Goal: Complete Application Form: Complete application form

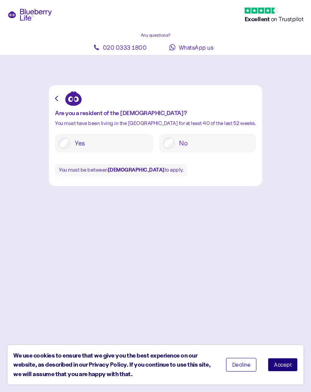
click at [286, 365] on span "Accept" at bounding box center [282, 364] width 18 height 5
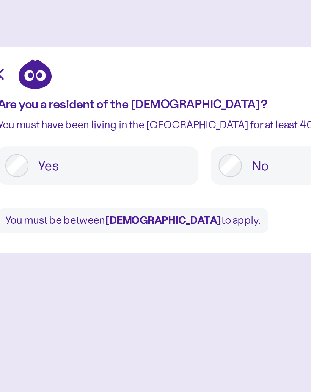
click at [70, 142] on label "Yes" at bounding box center [109, 147] width 79 height 11
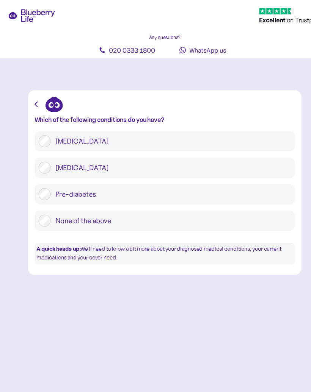
click at [89, 157] on label "[MEDICAL_DATA]" at bounding box center [161, 158] width 226 height 11
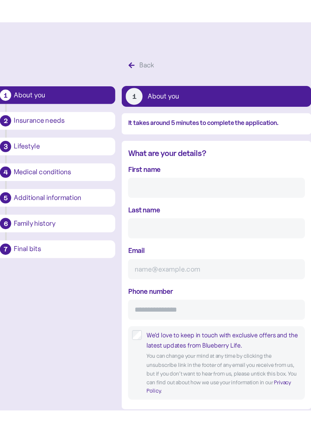
scroll to position [18, 0]
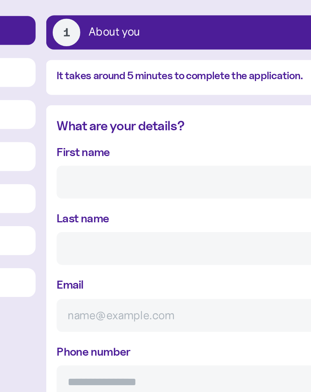
click at [132, 157] on div "First name" at bounding box center [215, 173] width 167 height 32
click at [132, 170] on input "First name" at bounding box center [215, 179] width 167 height 19
type input "[PERSON_NAME]"
click at [132, 209] on input "Last name" at bounding box center [215, 218] width 167 height 19
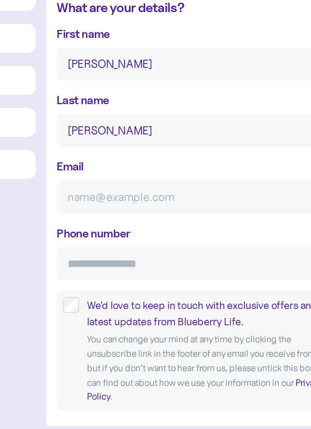
type input "[PERSON_NAME]"
click at [132, 247] on input "Email" at bounding box center [215, 256] width 167 height 19
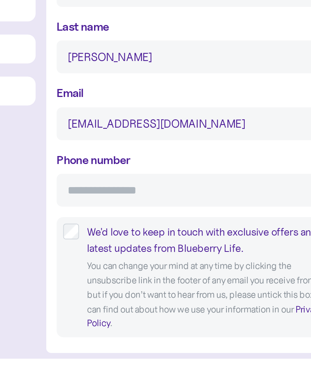
type input "[EMAIL_ADDRESS][DOMAIN_NAME]"
click at [132, 286] on input "Phone number" at bounding box center [215, 295] width 167 height 19
type input "**********"
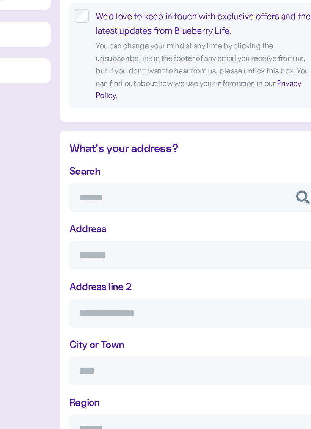
scroll to position [182, 0]
click at [132, 266] on input "Search" at bounding box center [215, 275] width 167 height 19
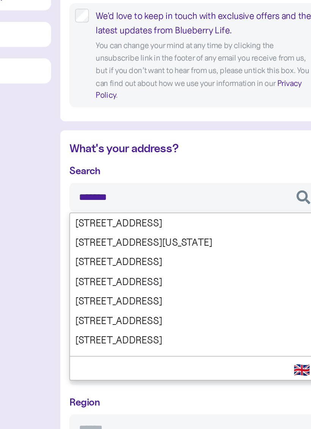
type input "********"
click at [132, 253] on div "Search ******** [STREET_ADDRESS][GEOGRAPHIC_DATA][STREET_ADDRESS][STREET_ADDRES…" at bounding box center [215, 365] width 167 height 224
type input "**********"
type input "*****"
type input "****"
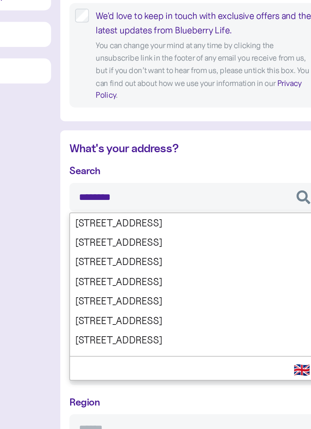
type input "*******"
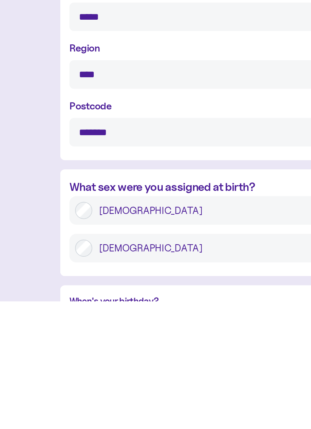
scroll to position [335, 0]
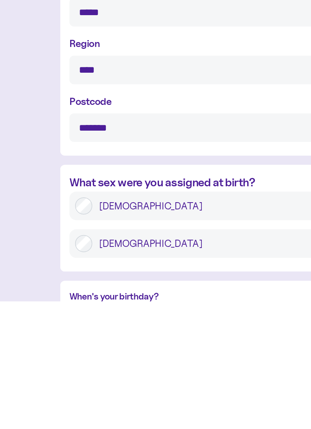
type input "********"
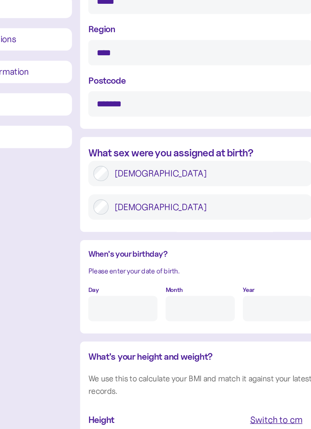
scroll to position [504, 0]
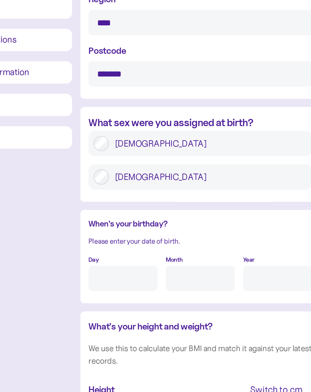
click at [132, 287] on input "Day" at bounding box center [158, 296] width 52 height 19
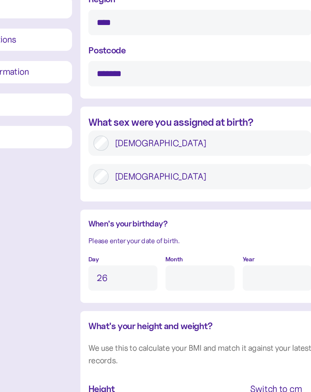
type input "26"
click at [189, 287] on input "Month" at bounding box center [215, 296] width 52 height 19
click at [247, 287] on input "Year" at bounding box center [273, 296] width 52 height 19
type input "9"
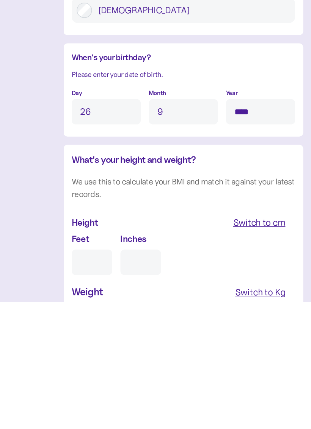
scroll to position [514, 0]
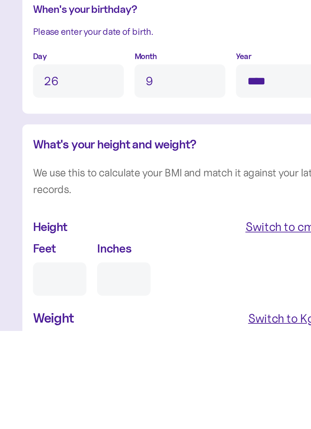
type input "****"
click at [132, 390] on input "Feet" at bounding box center [147, 399] width 30 height 19
type input "6"
type input "0"
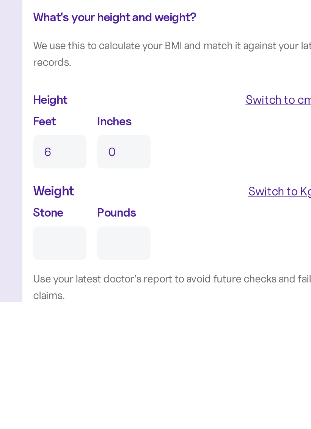
scroll to position [570, 0]
type input "6"
click at [254, 361] on div "Switch to Kg" at bounding box center [272, 366] width 37 height 11
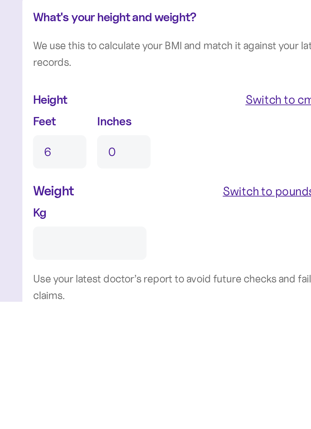
scroll to position [642, 0]
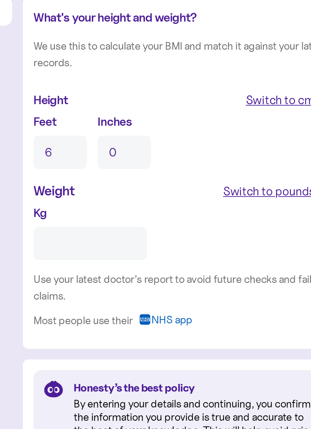
click at [132, 314] on input "Kg" at bounding box center [164, 323] width 64 height 19
click at [239, 289] on div "Switch to pounds" at bounding box center [265, 294] width 52 height 11
type input "**"
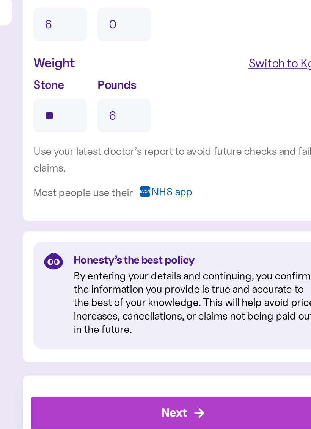
scroll to position [722, 0]
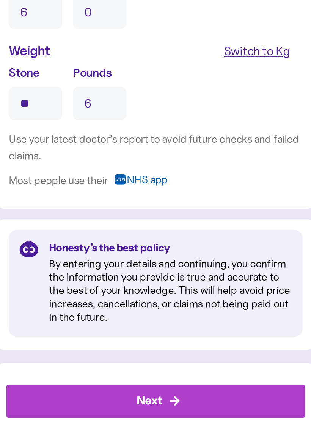
click at [141, 392] on div "Next" at bounding box center [217, 414] width 153 height 18
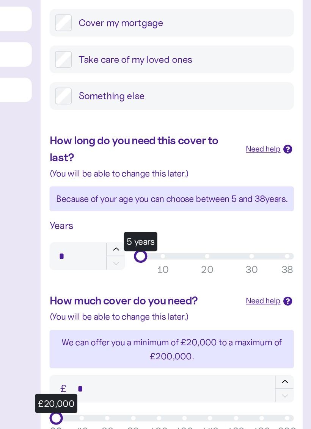
scroll to position [59, 0]
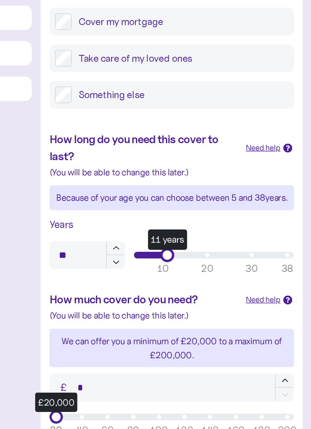
type input "**"
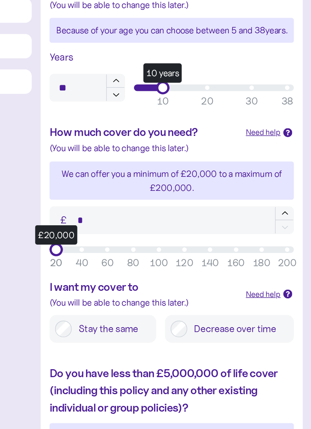
scroll to position [175, 0]
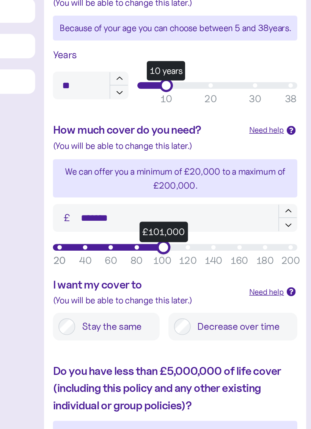
type input "*******"
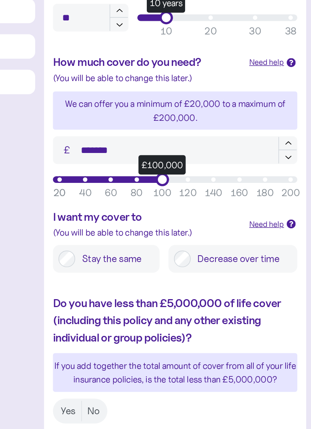
scroll to position [223, 0]
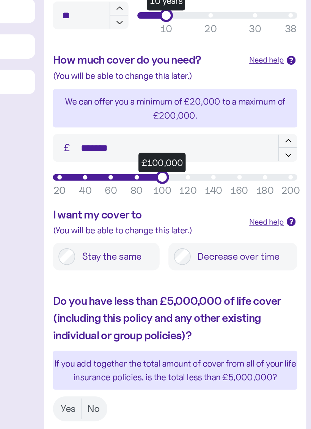
click at [266, 283] on div "Need help" at bounding box center [278, 287] width 24 height 8
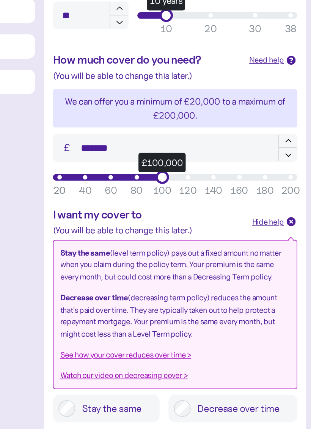
click at [207, 269] on div "I want my cover to (You will be able to change this later.) Hide help Stay the …" at bounding box center [215, 350] width 179 height 162
click at [292, 285] on icon at bounding box center [294, 287] width 4 height 4
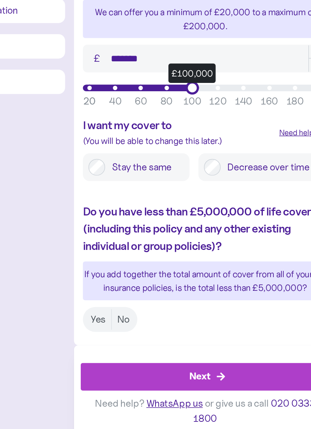
scroll to position [287, 0]
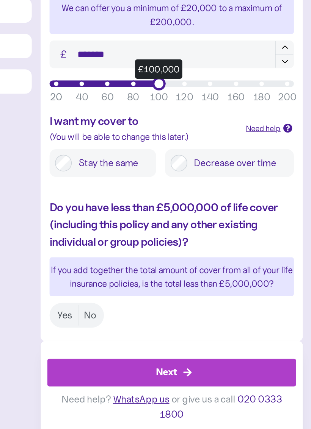
click at [133, 344] on label "Yes" at bounding box center [142, 351] width 18 height 14
click at [151, 344] on label "No" at bounding box center [159, 351] width 16 height 14
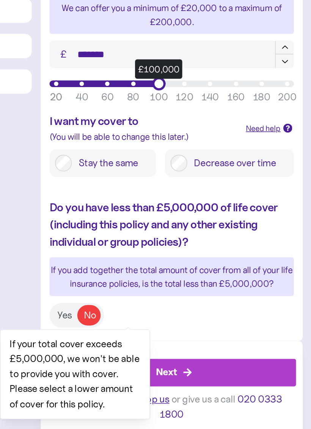
click at [133, 344] on label "Yes" at bounding box center [142, 351] width 18 height 14
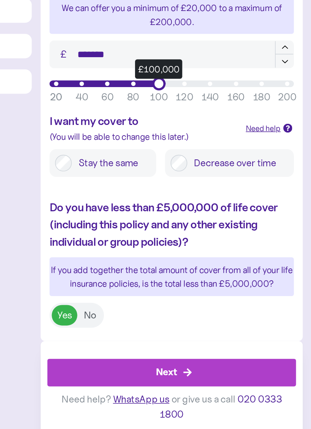
click at [141, 381] on div "Next" at bounding box center [217, 390] width 153 height 18
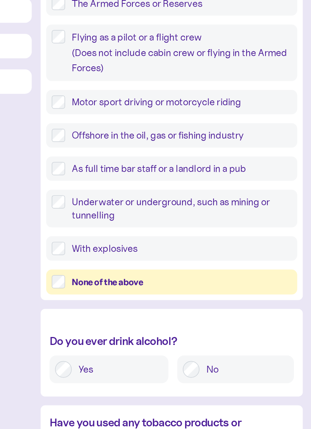
scroll to position [106, 0]
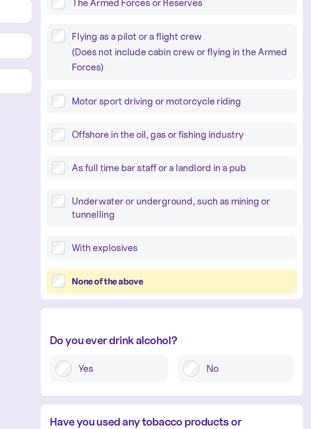
click at [147, 323] on div "None of the above" at bounding box center [222, 327] width 150 height 9
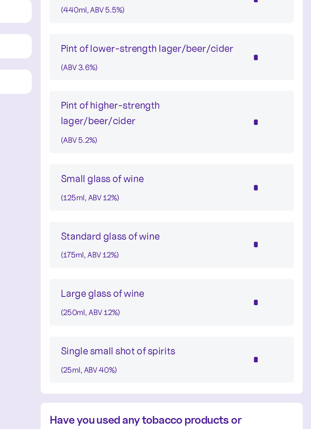
scroll to position [529, 0]
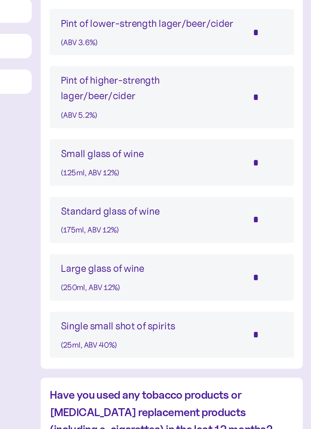
click at [264, 355] on input "*" at bounding box center [277, 364] width 27 height 19
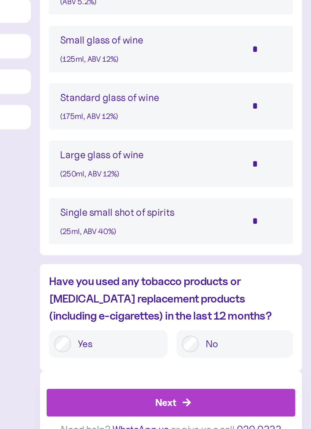
scroll to position [613, 0]
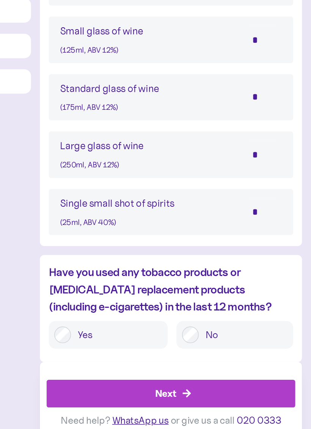
type input "*"
click at [141, 392] on div "Next" at bounding box center [217, 405] width 153 height 18
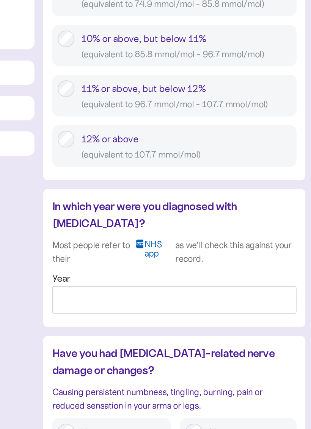
scroll to position [486, 0]
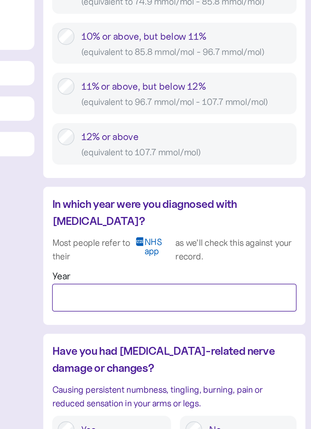
click at [132, 330] on input "Year" at bounding box center [215, 339] width 167 height 19
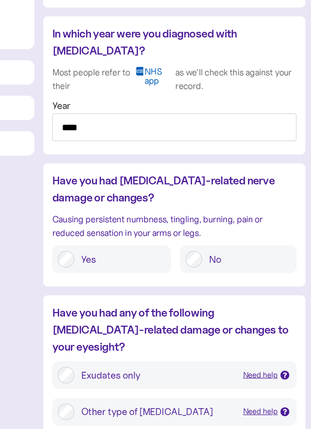
scroll to position [603, 0]
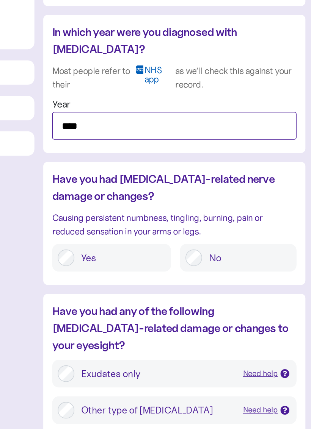
type input "****"
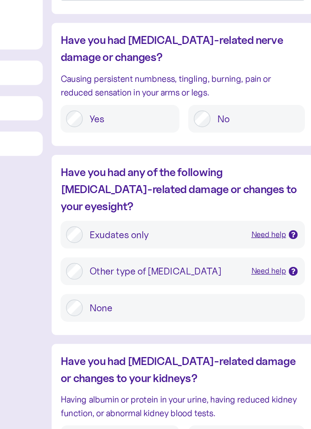
scroll to position [698, 0]
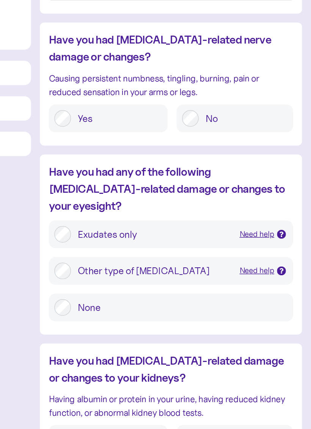
click at [289, 294] on icon at bounding box center [291, 296] width 4 height 4
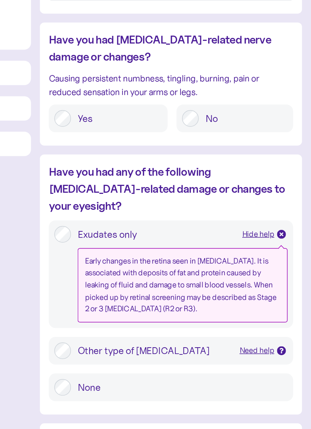
click at [197, 286] on div "Exudates only Hide help Early changes in the retina seen in [MEDICAL_DATA]. It …" at bounding box center [215, 322] width 167 height 73
click at [289, 294] on icon at bounding box center [291, 296] width 4 height 4
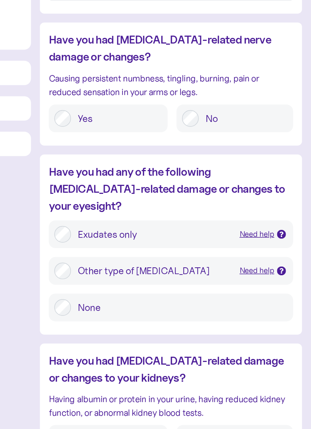
click at [287, 318] on div at bounding box center [290, 321] width 6 height 6
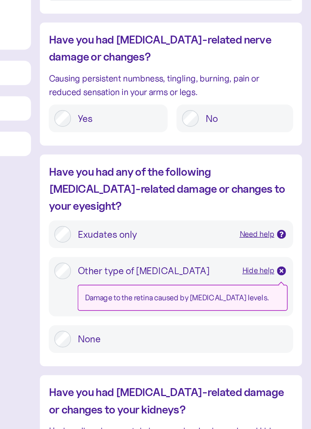
click at [289, 319] on icon at bounding box center [291, 321] width 4 height 4
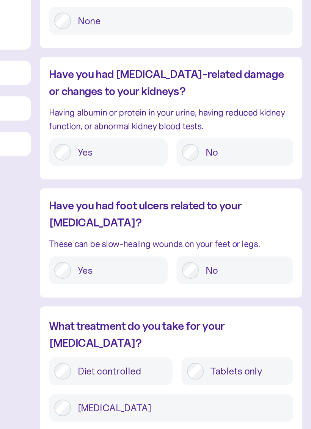
scroll to position [920, 0]
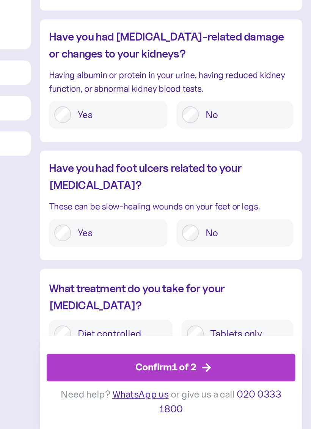
click at [237, 358] on label "Tablets only" at bounding box center [265, 363] width 57 height 11
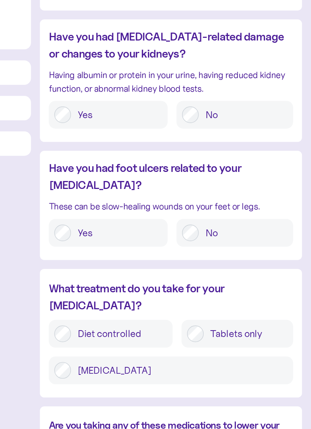
click at [147, 383] on label "[MEDICAL_DATA]" at bounding box center [221, 388] width 148 height 11
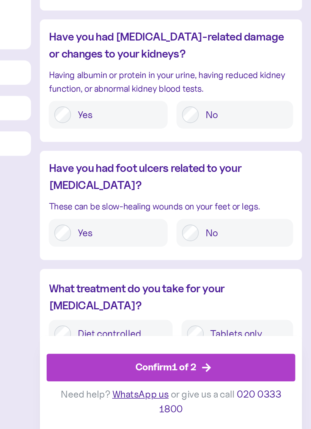
click at [237, 358] on label "Tablets only" at bounding box center [265, 363] width 57 height 11
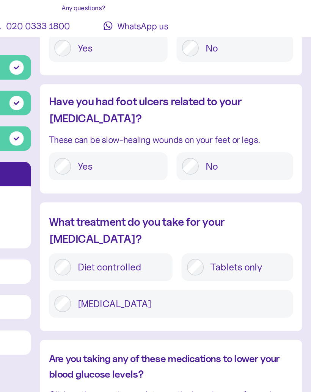
scroll to position [957, 0]
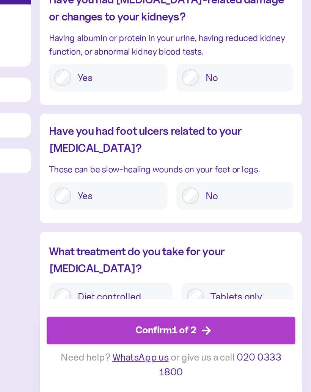
click at [191, 345] on div "Confirm 1 of 2" at bounding box center [212, 350] width 42 height 10
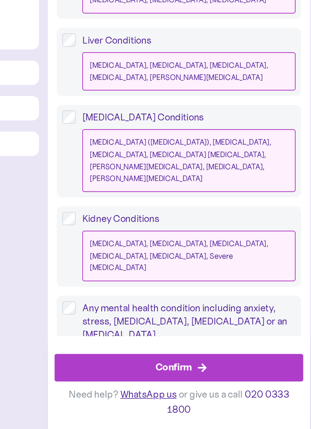
scroll to position [816, 0]
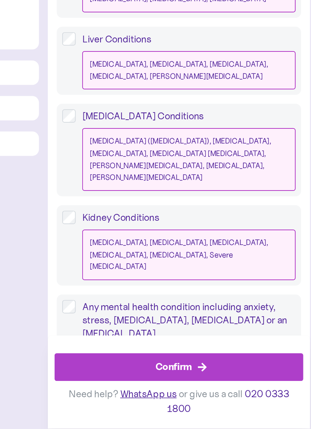
click at [199, 382] on div "Confirm" at bounding box center [211, 387] width 25 height 10
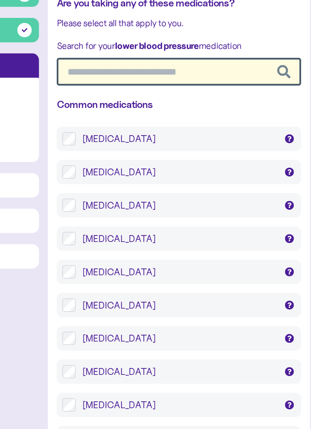
scroll to position [7, 0]
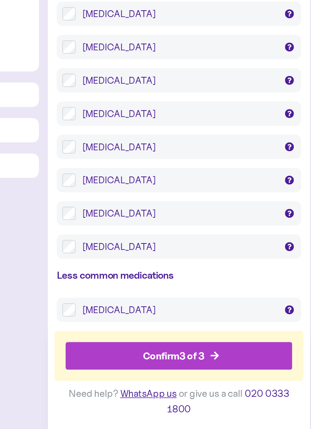
click at [149, 255] on div "[MEDICAL_DATA]" at bounding box center [215, 259] width 132 height 9
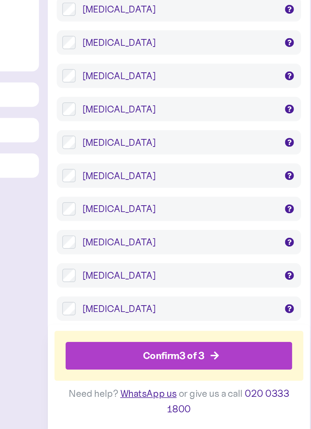
scroll to position [775, 0]
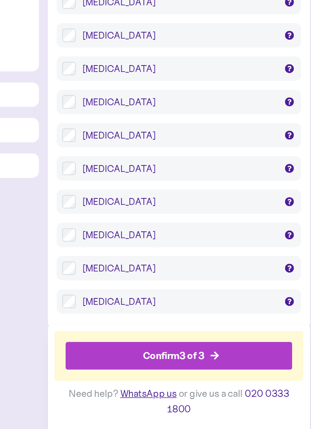
click at [191, 374] on div "Confirm 3 of 3" at bounding box center [212, 379] width 42 height 10
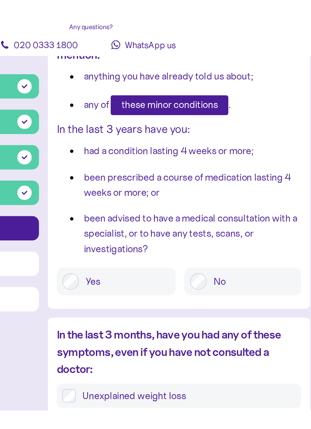
scroll to position [149, 0]
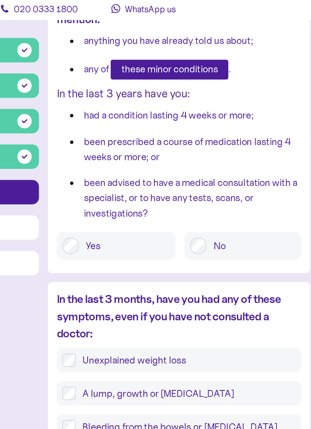
click at [234, 174] on label "No" at bounding box center [264, 179] width 61 height 11
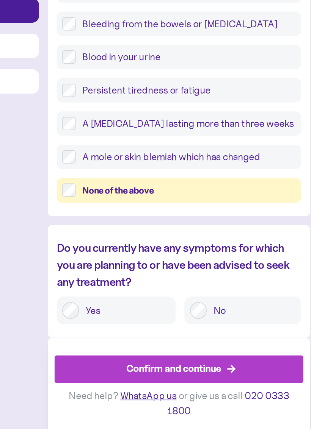
scroll to position [301, 0]
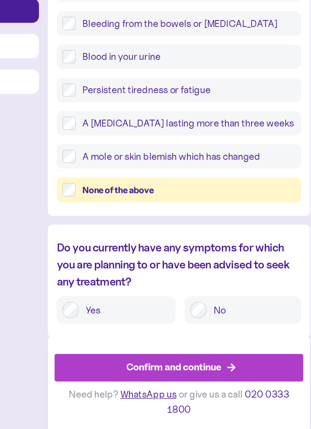
click at [179, 382] on div "Confirm and continue" at bounding box center [211, 387] width 65 height 10
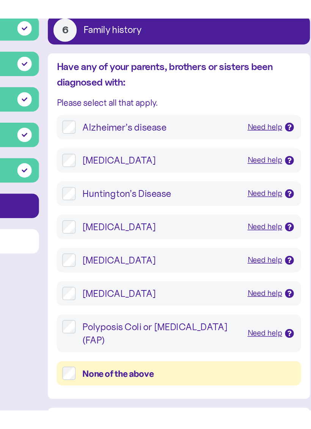
scroll to position [8, 0]
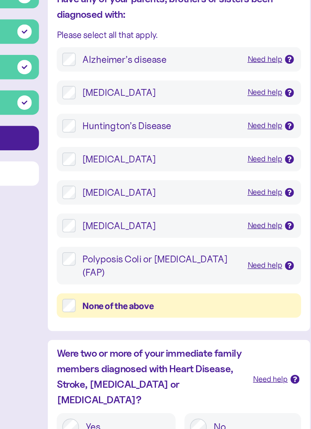
click at [149, 333] on div "None of the above" at bounding box center [221, 337] width 145 height 9
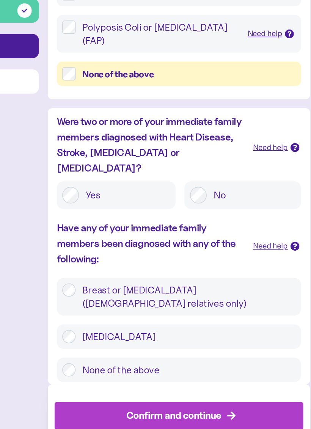
scroll to position [169, 0]
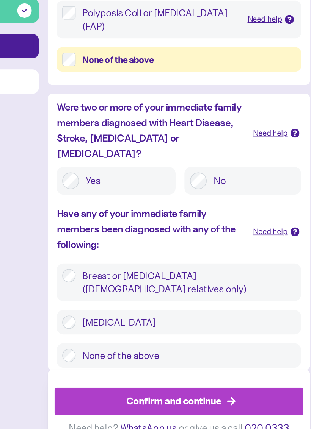
click at [145, 374] on label "None of the above" at bounding box center [220, 378] width 150 height 9
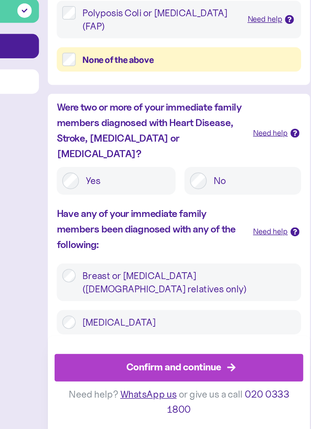
click at [179, 382] on div "Confirm and continue" at bounding box center [211, 387] width 65 height 10
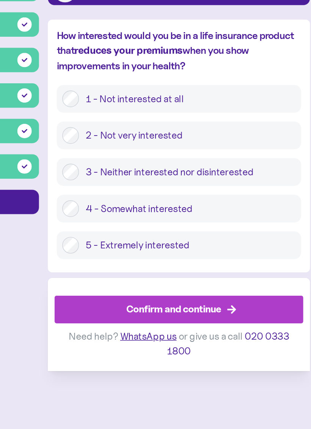
click at [147, 255] on label "4 - Somewhat interested" at bounding box center [221, 260] width 148 height 11
click at [179, 324] on div "Confirm and continue" at bounding box center [211, 329] width 65 height 10
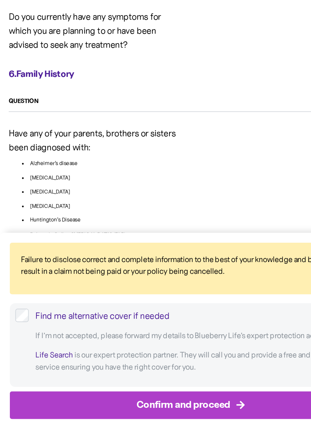
scroll to position [1556, 0]
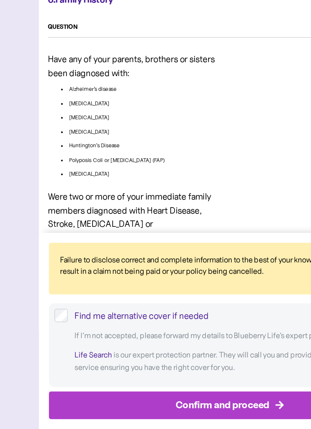
click at [134, 347] on div "Find me alternative cover if needed" at bounding box center [162, 351] width 223 height 9
click at [151, 392] on div "Confirm and proceed" at bounding box center [152, 413] width 64 height 10
